Goal: Information Seeking & Learning: Learn about a topic

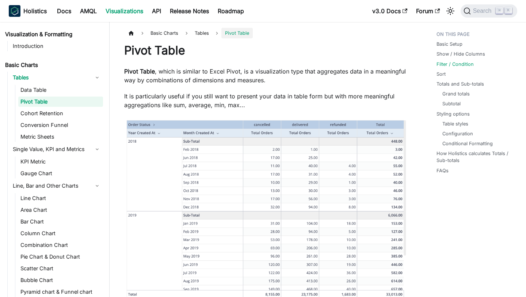
scroll to position [938, 0]
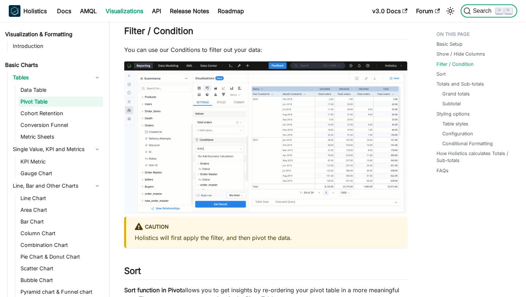
click at [471, 12] on span "Search" at bounding box center [483, 11] width 25 height 7
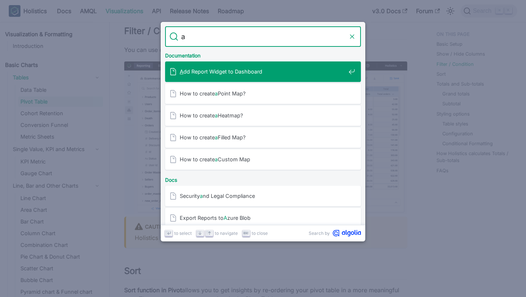
type input "a"
click at [353, 35] on icon "Clear the query" at bounding box center [352, 36] width 7 height 7
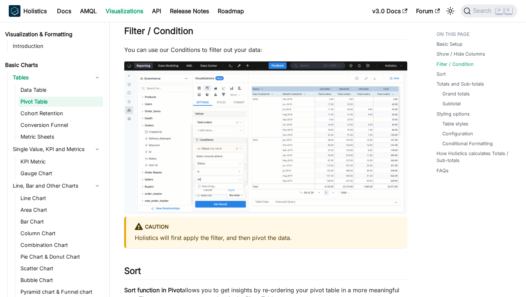
click at [67, 12] on link "Docs" at bounding box center [64, 11] width 23 height 12
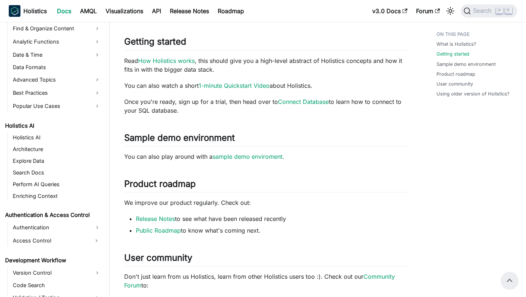
scroll to position [278, 0]
click at [25, 138] on link "Holistics AI" at bounding box center [57, 138] width 92 height 10
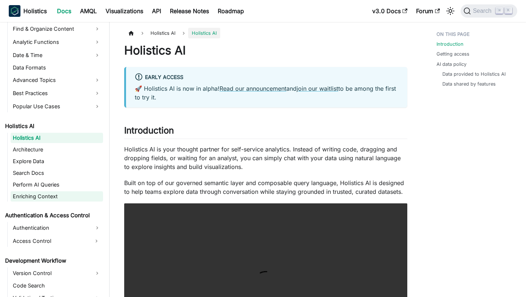
click at [38, 193] on link "Enriching Context" at bounding box center [57, 196] width 92 height 10
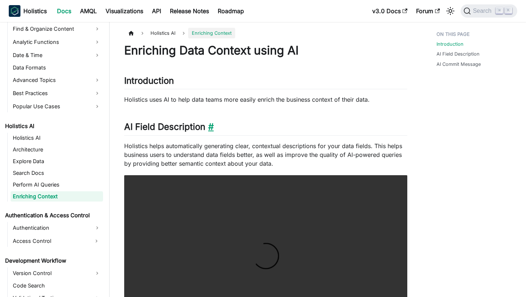
click at [211, 125] on link "​" at bounding box center [209, 126] width 8 height 11
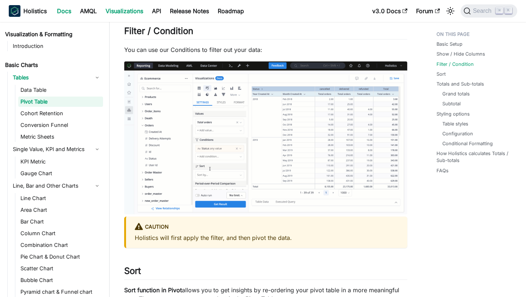
click at [64, 5] on link "Docs" at bounding box center [64, 11] width 23 height 12
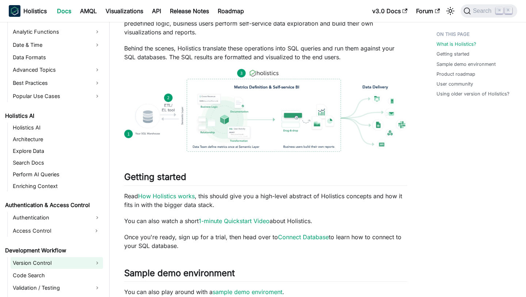
scroll to position [272, 0]
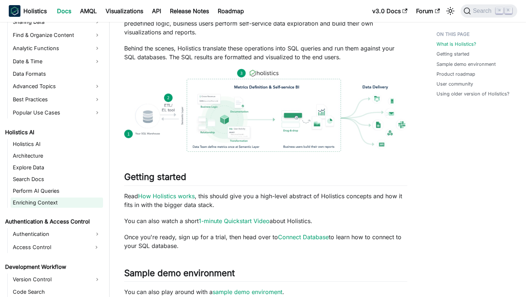
click at [41, 199] on link "Enriching Context" at bounding box center [57, 202] width 92 height 10
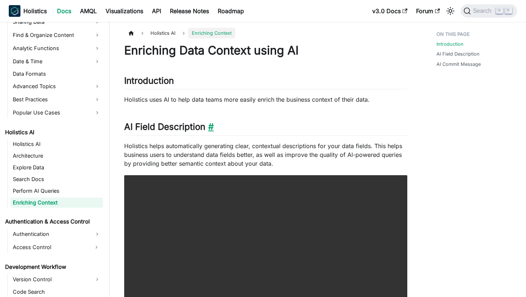
click at [210, 128] on link "​" at bounding box center [209, 126] width 8 height 11
